Goal: Task Accomplishment & Management: Complete application form

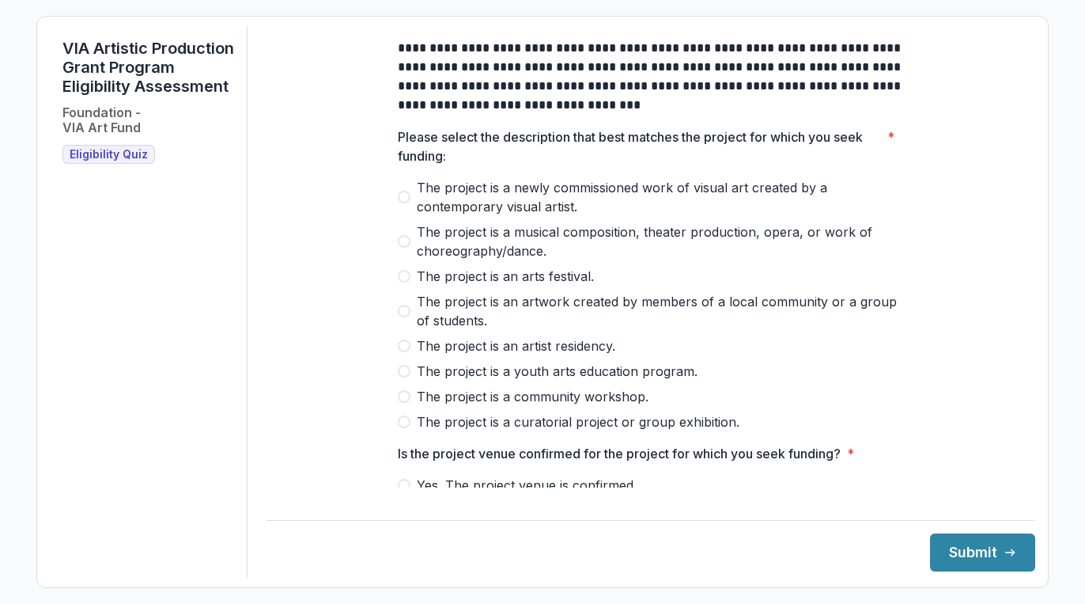
click at [400, 317] on span at bounding box center [404, 311] width 13 height 13
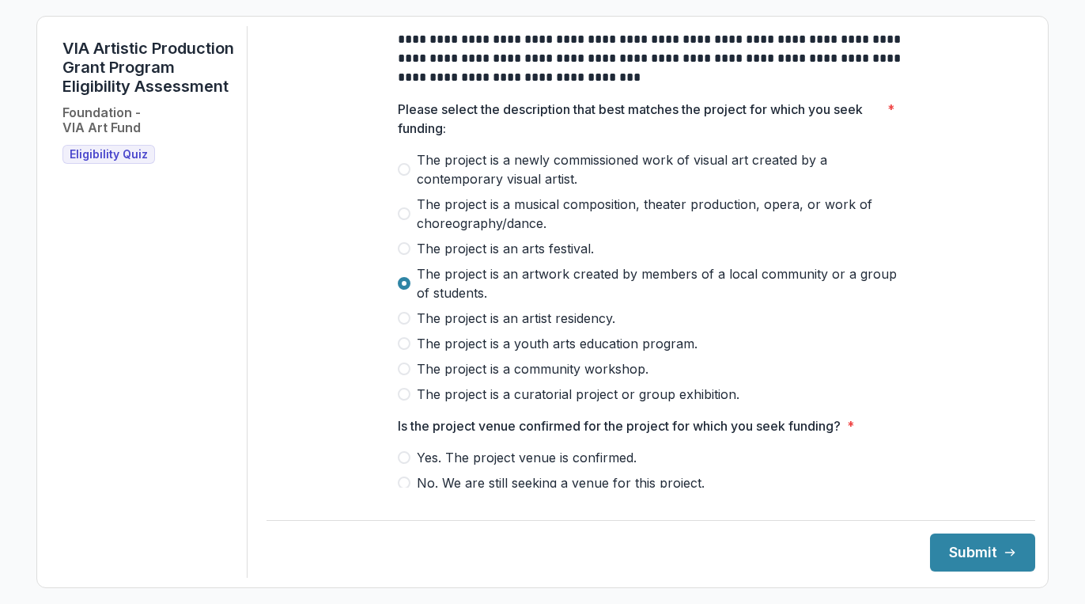
scroll to position [29, 0]
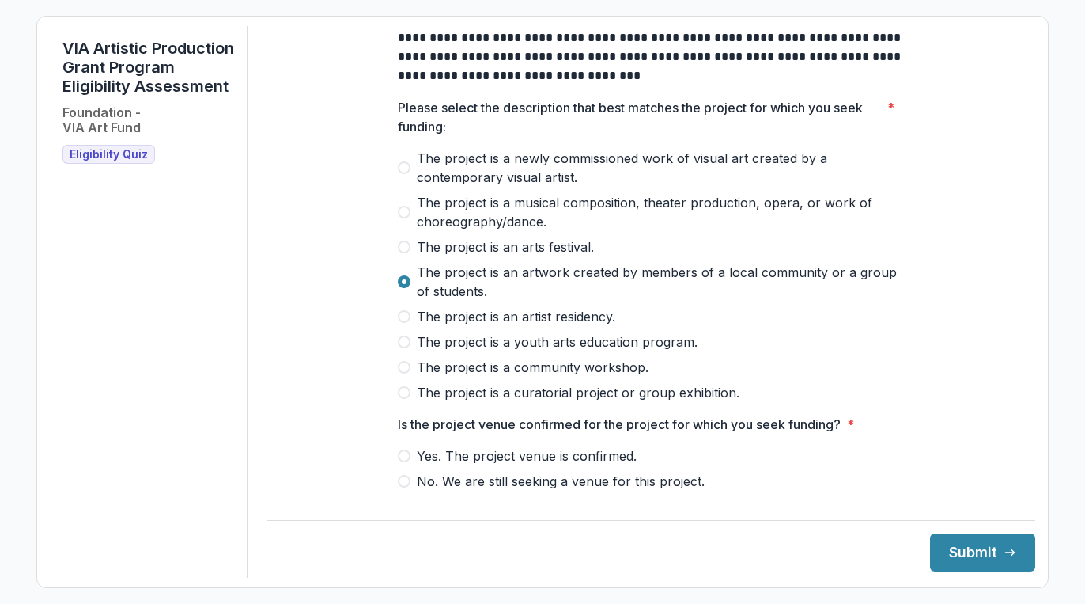
click at [407, 373] on span at bounding box center [404, 367] width 13 height 13
click at [403, 288] on span at bounding box center [404, 281] width 13 height 13
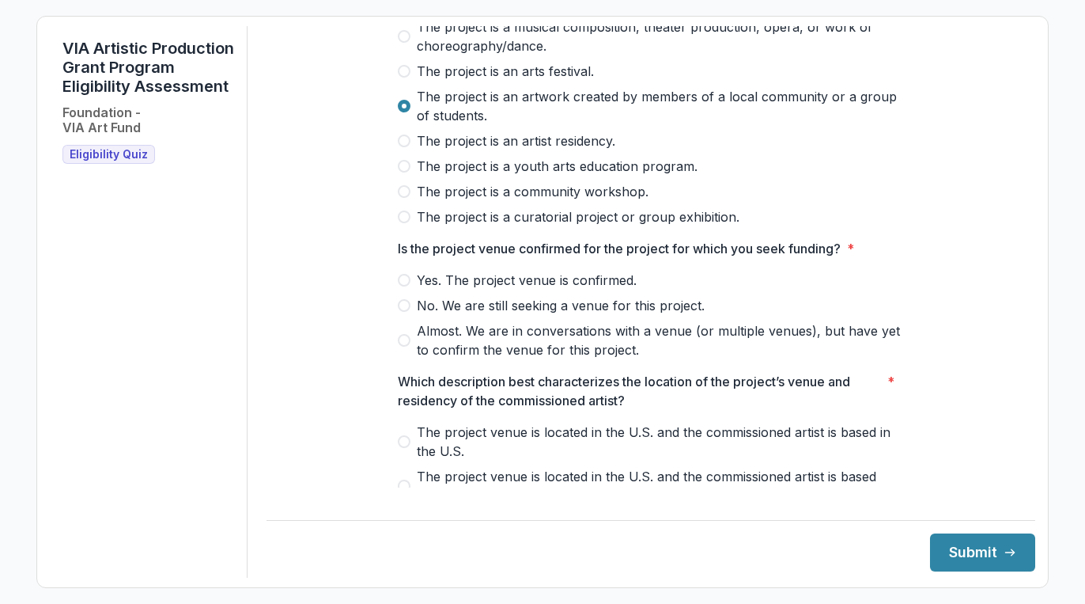
scroll to position [213, 0]
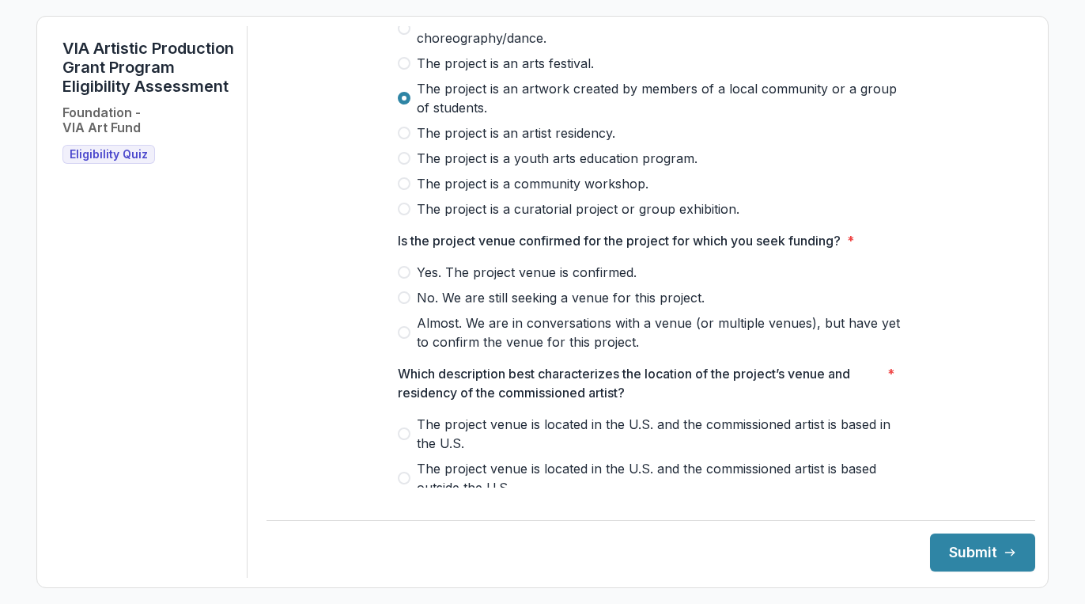
click at [411, 281] on label "Yes. The project venue is confirmed." at bounding box center [651, 272] width 506 height 19
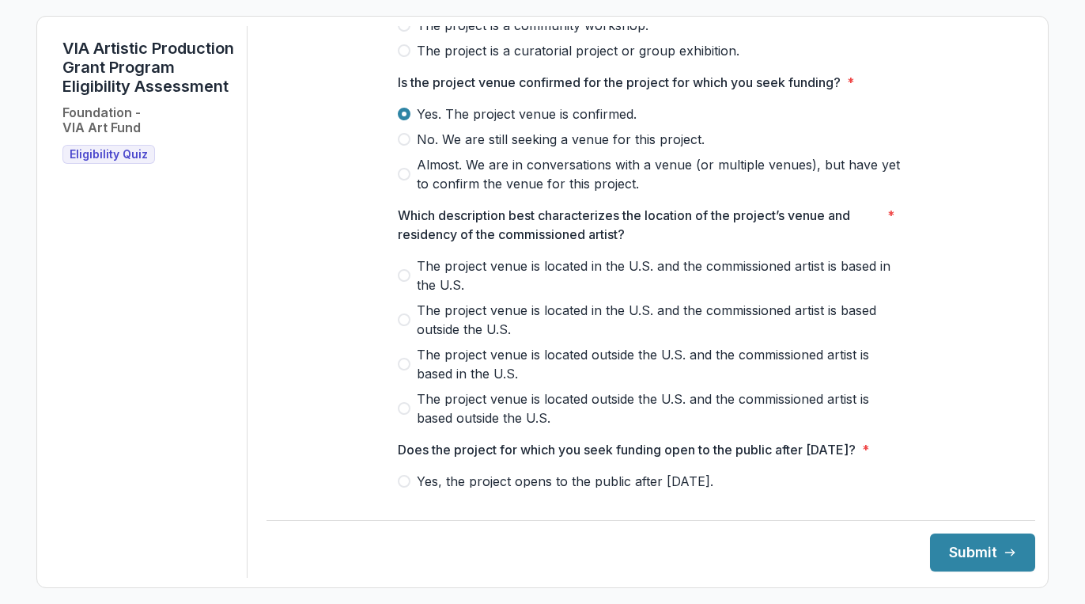
scroll to position [389, 0]
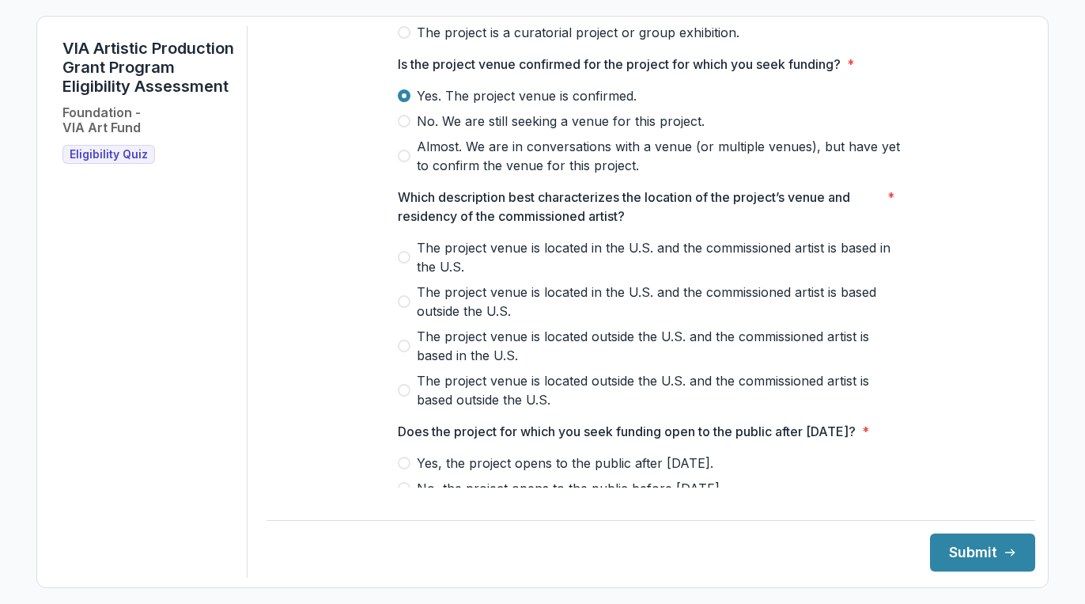
click at [402, 259] on label "The project venue is located in the U.S. and the commissioned artist is based i…" at bounding box center [651, 257] width 506 height 38
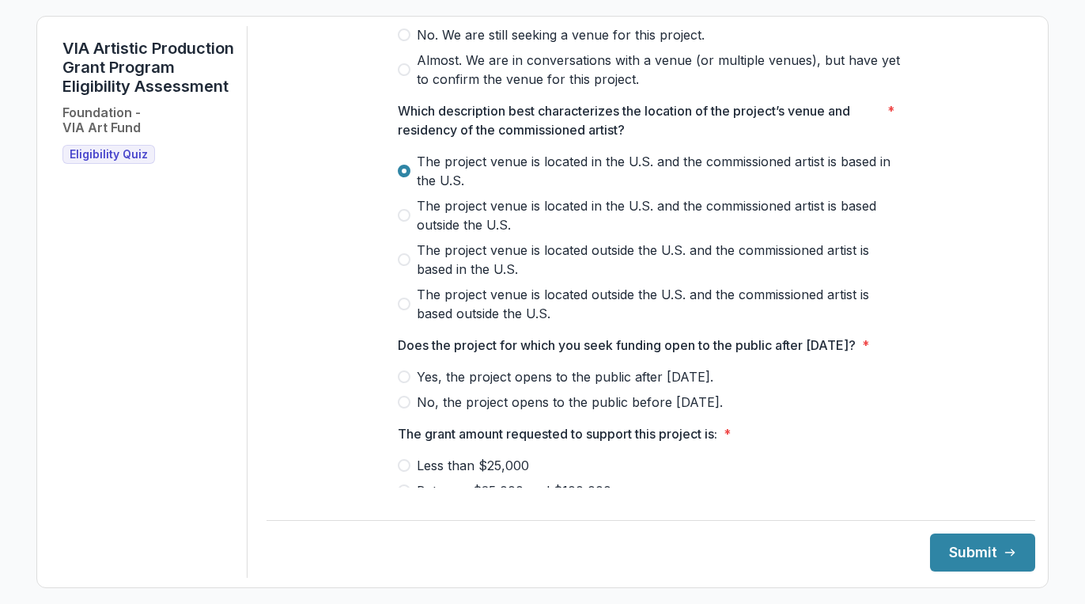
scroll to position [517, 0]
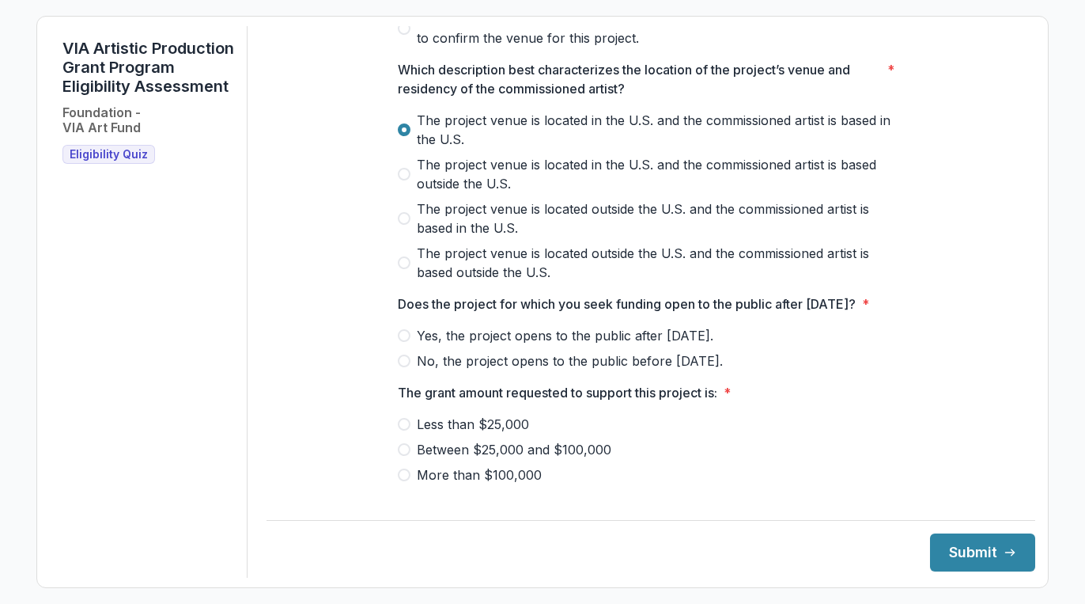
click at [399, 342] on span at bounding box center [404, 335] width 13 height 13
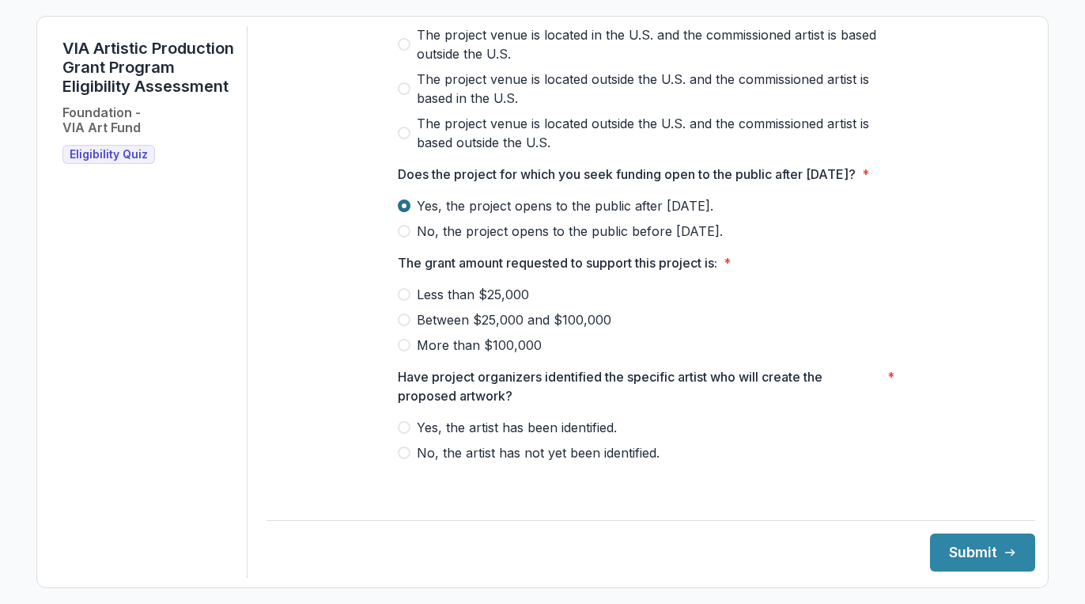
scroll to position [658, 0]
click at [403, 304] on label "Less than $25,000" at bounding box center [651, 294] width 506 height 19
click at [409, 437] on label "Yes, the artist has been identified." at bounding box center [651, 427] width 506 height 19
click at [964, 551] on button "Submit" at bounding box center [982, 552] width 105 height 38
